Goal: Find specific page/section: Find specific page/section

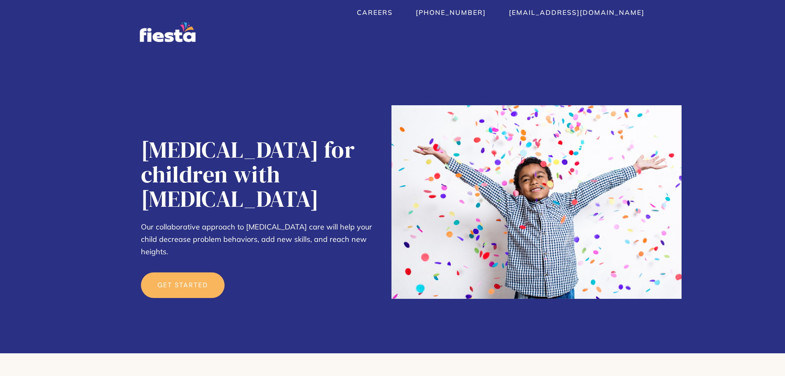
click at [160, 29] on img "home" at bounding box center [168, 32] width 56 height 20
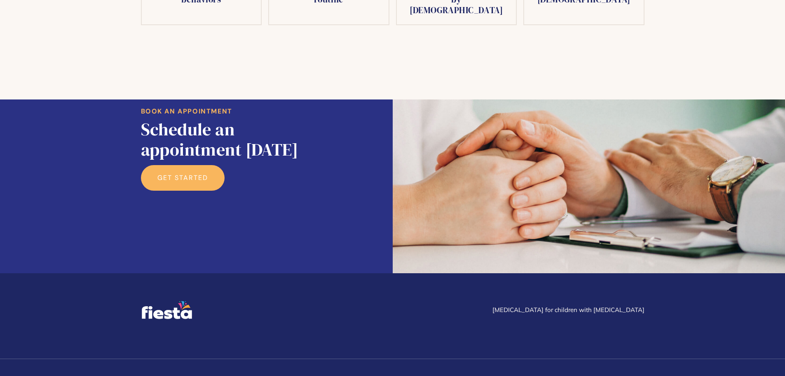
scroll to position [1536, 0]
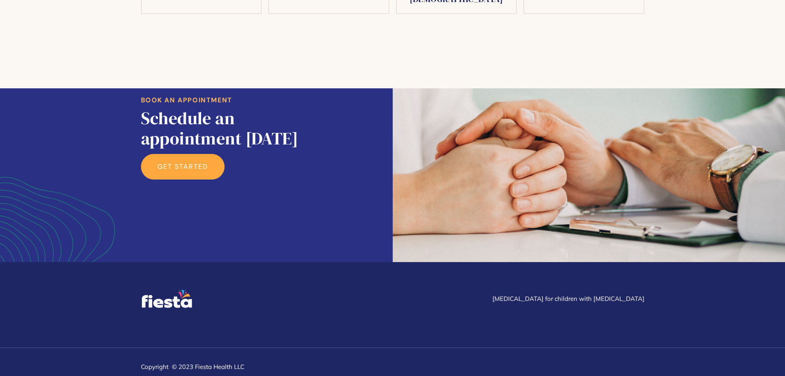
click at [171, 179] on link "get started" at bounding box center [183, 167] width 84 height 26
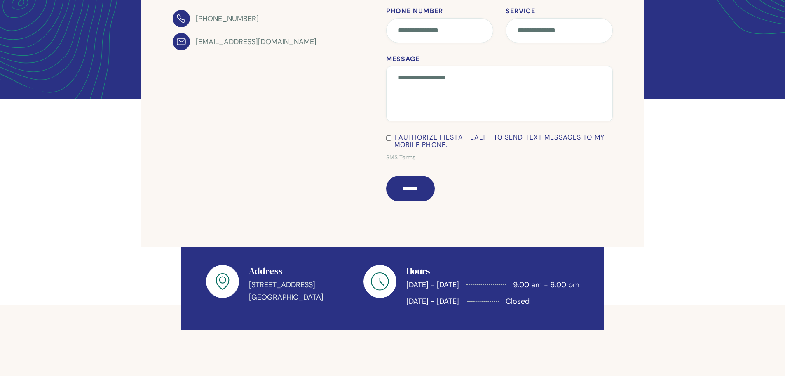
scroll to position [208, 0]
